Goal: Find specific page/section: Find specific page/section

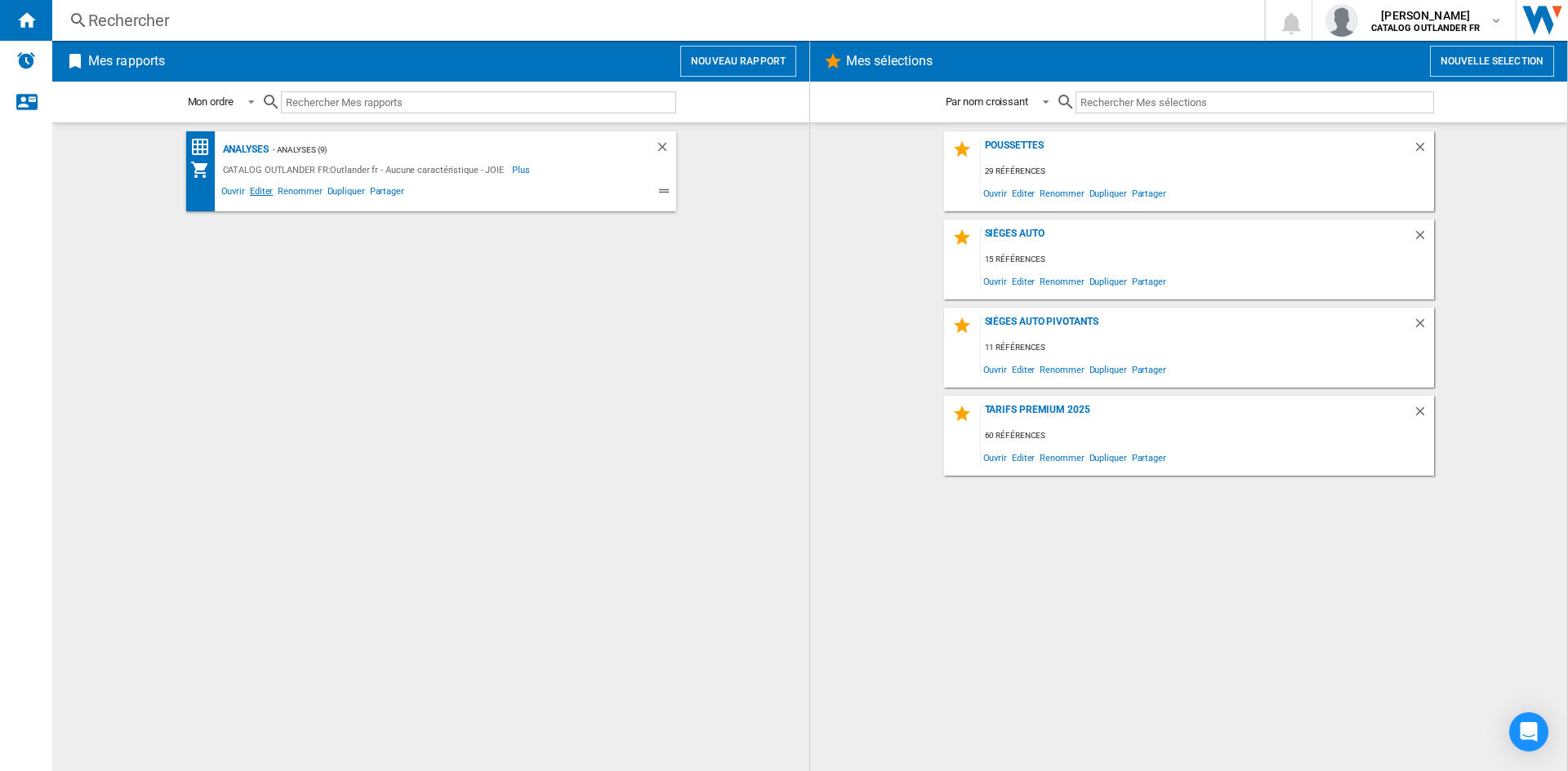
click at [266, 202] on span "Editer" at bounding box center [261, 193] width 28 height 20
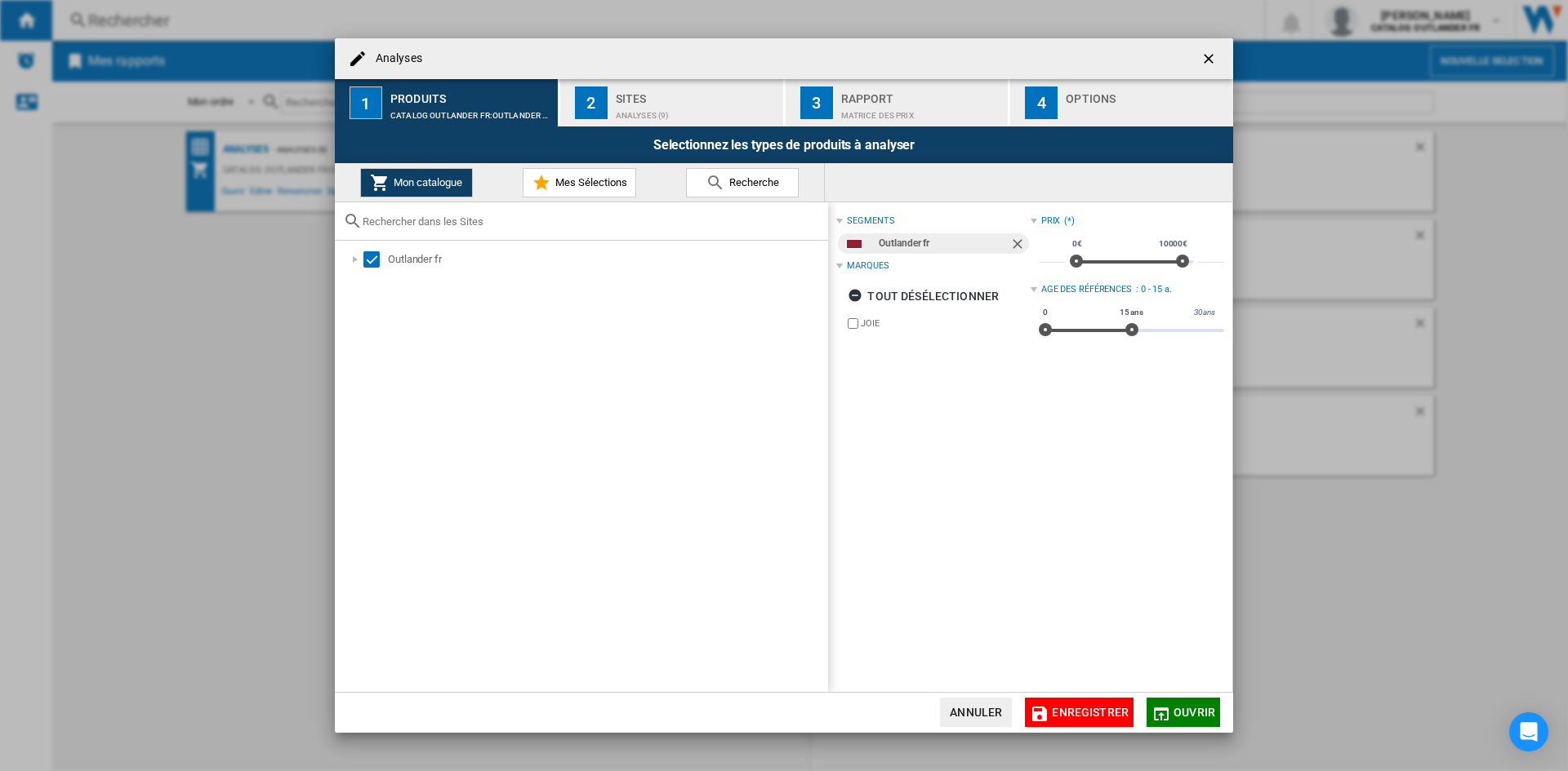
drag, startPoint x: 1499, startPoint y: 197, endPoint x: 1456, endPoint y: 187, distance: 44.1
click at [1499, 197] on div "Analyses 1 Produits CATALOG OUTLANDER FR:Outlander fr 2 Sites Analyses (9) 3 Ra…" at bounding box center [784, 385] width 1568 height 771
click at [1198, 57] on button "button" at bounding box center [1210, 59] width 33 height 33
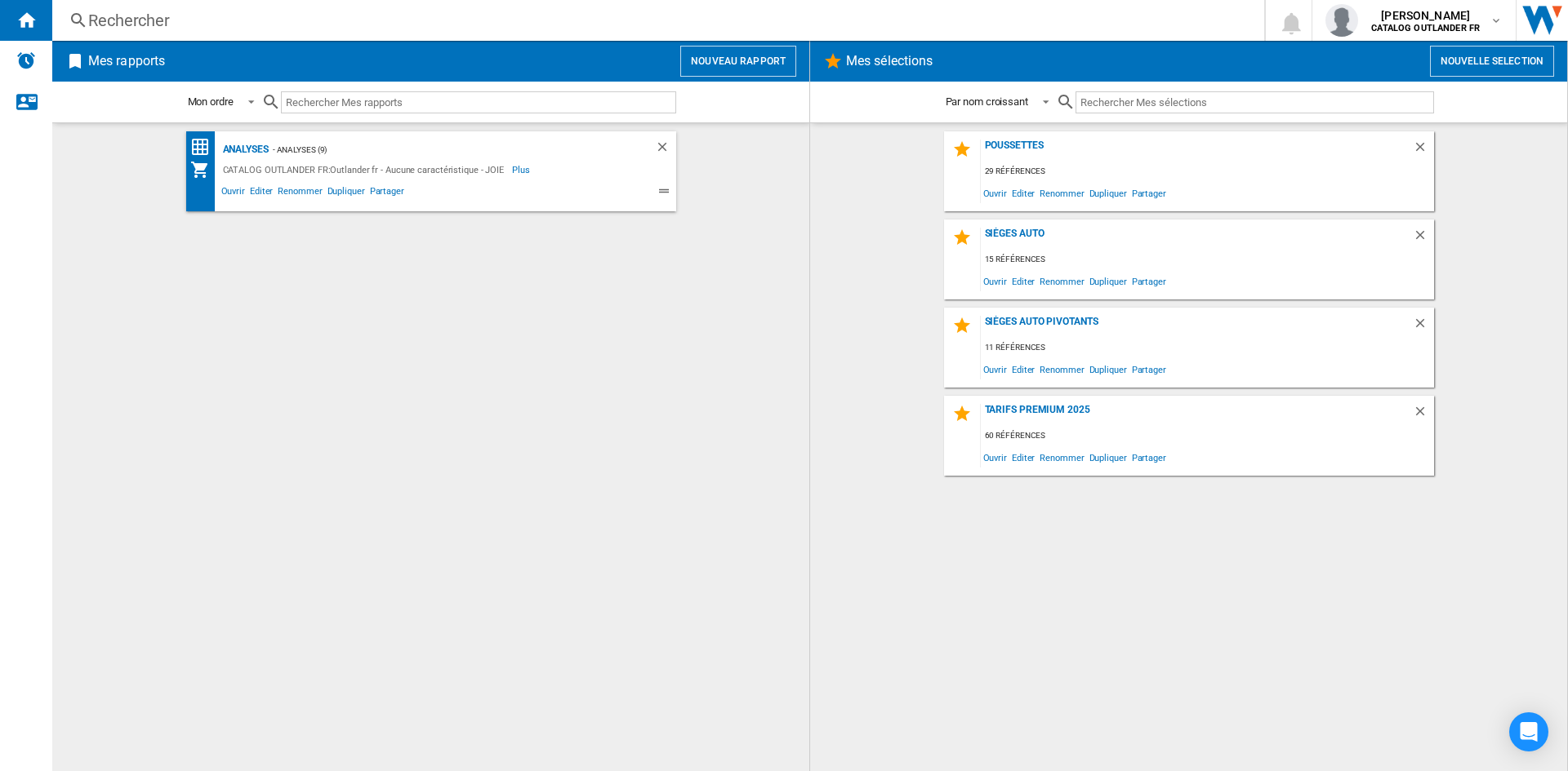
click at [473, 282] on div "Analyses - Analyses (9) CATALOG OUTLANDER FR:Outlander fr - Aucune caractéristi…" at bounding box center [430, 447] width 725 height 631
drag, startPoint x: 0, startPoint y: 322, endPoint x: 0, endPoint y: 348, distance: 26.0
click at [0, 324] on wk-sidenav "NEW" at bounding box center [26, 385] width 52 height 771
